Goal: Information Seeking & Learning: Learn about a topic

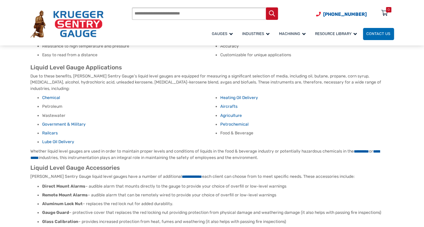
scroll to position [674, 0]
click at [53, 95] on link "Chemical" at bounding box center [51, 97] width 18 height 5
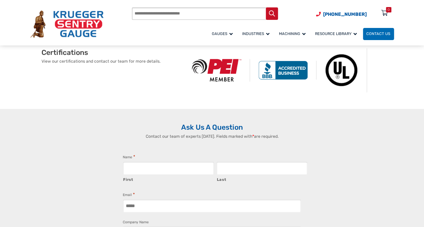
scroll to position [337, 0]
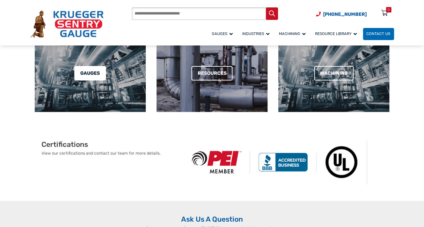
click at [92, 66] on link "Gauges" at bounding box center [90, 73] width 32 height 14
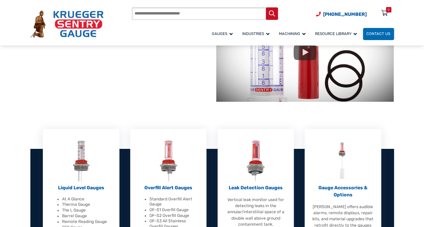
scroll to position [135, 0]
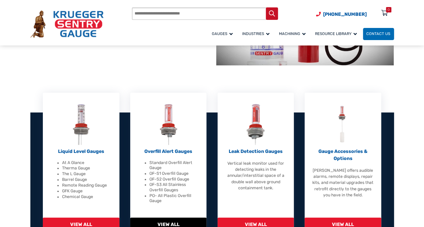
click at [158, 149] on p "Overfill Alert Gauges" at bounding box center [169, 151] width 62 height 7
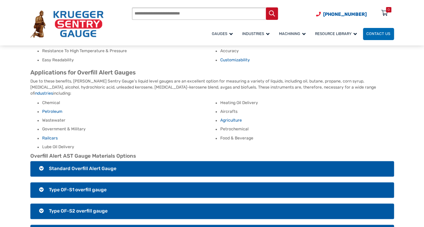
scroll to position [371, 0]
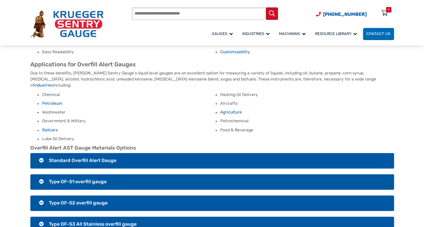
click at [91, 179] on span "Type OF-S1 overfill gauge" at bounding box center [78, 182] width 58 height 6
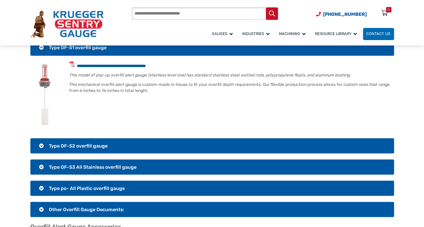
scroll to position [506, 0]
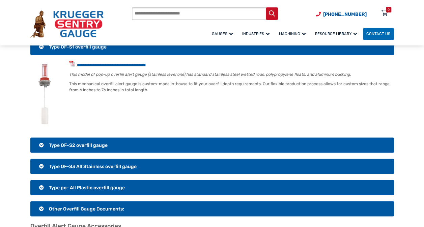
click at [99, 206] on span "Other Overfill Gauge Documents:" at bounding box center [86, 209] width 75 height 6
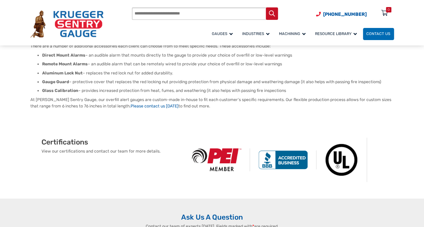
scroll to position [573, 0]
